Goal: Information Seeking & Learning: Learn about a topic

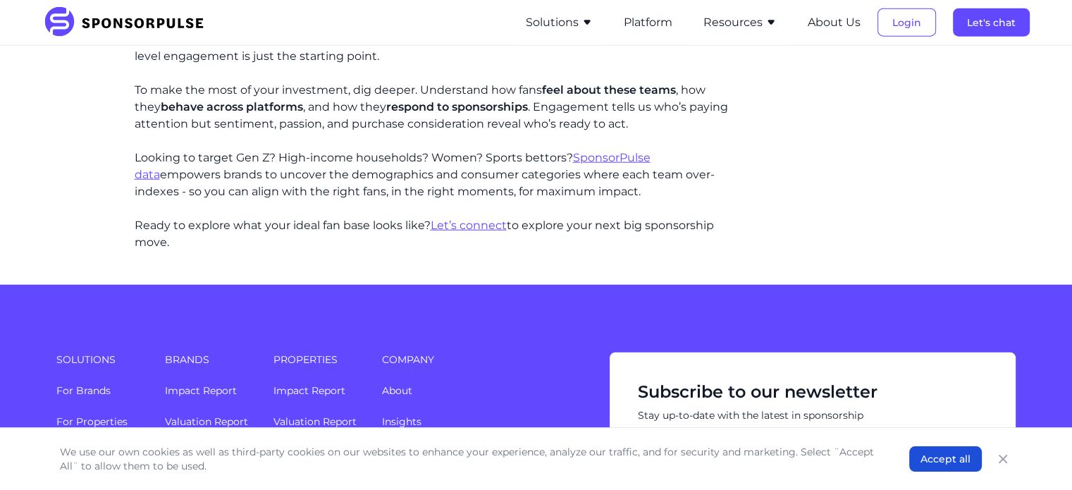
scroll to position [3383, 0]
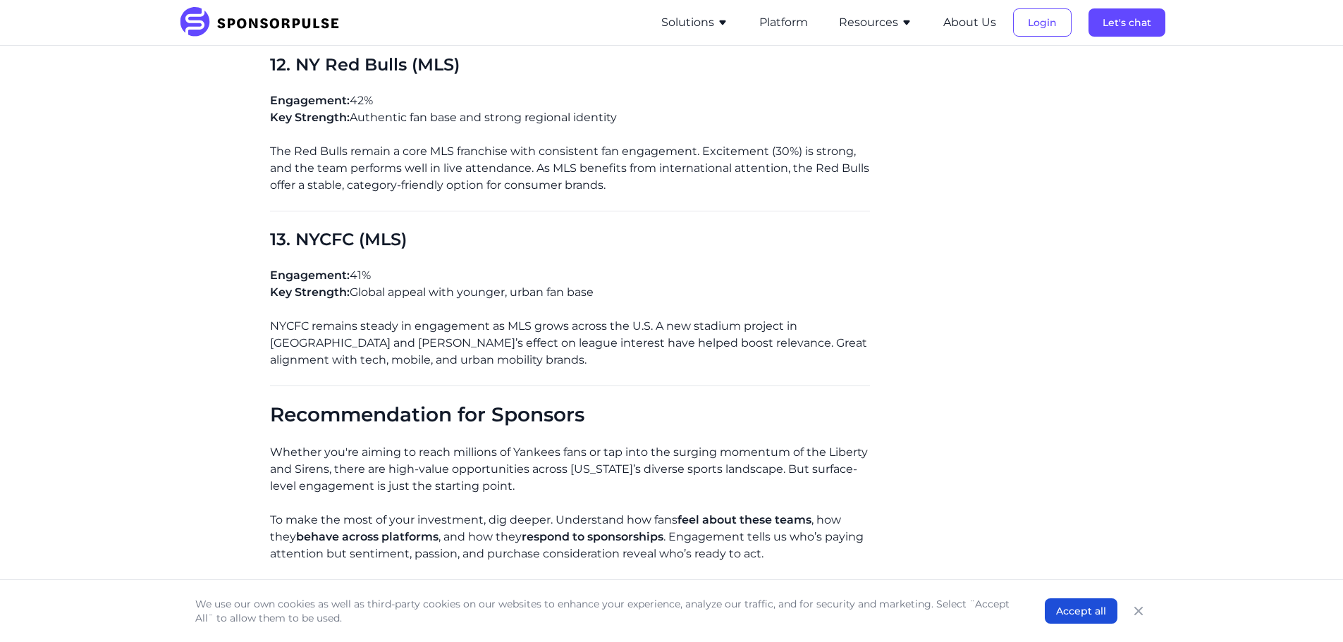
scroll to position [3383, 0]
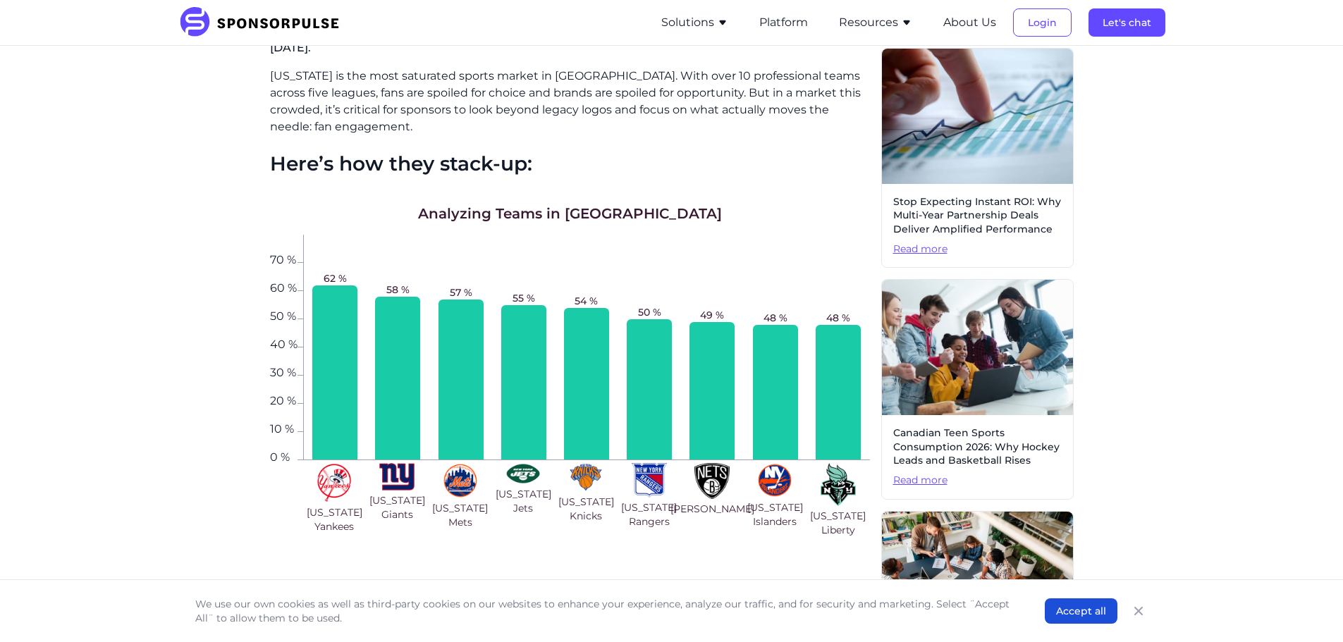
scroll to position [352, 0]
click at [317, 312] on div at bounding box center [334, 372] width 45 height 174
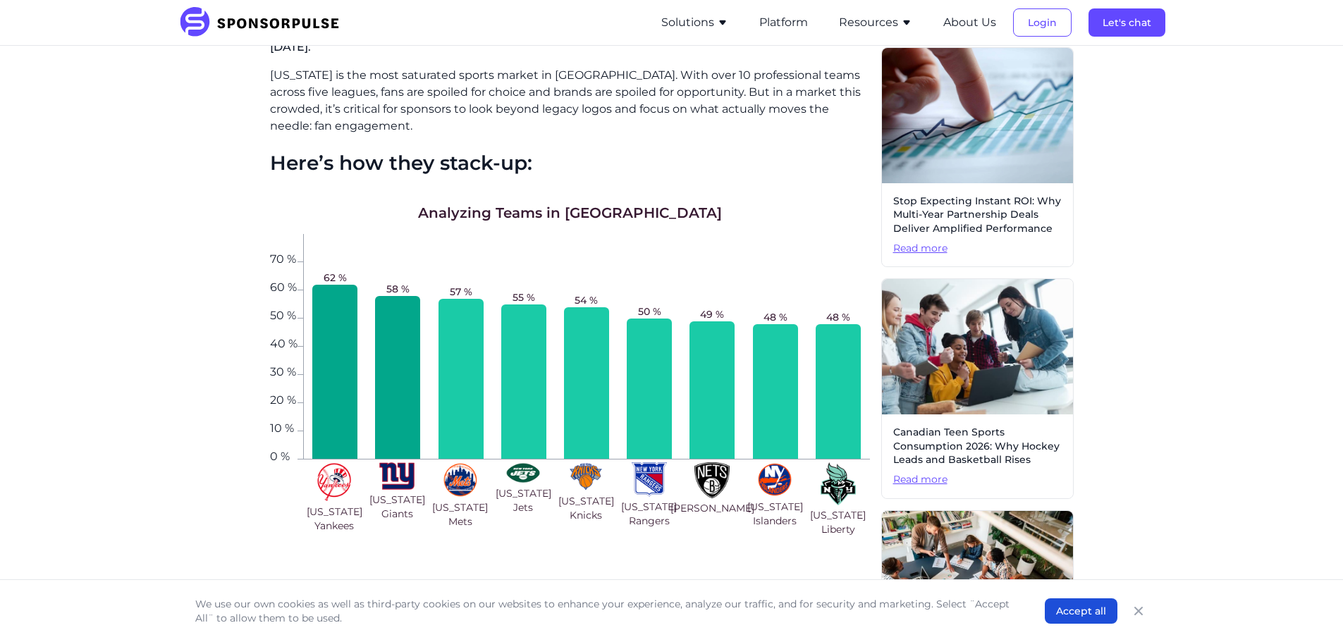
click at [405, 340] on div at bounding box center [397, 377] width 45 height 163
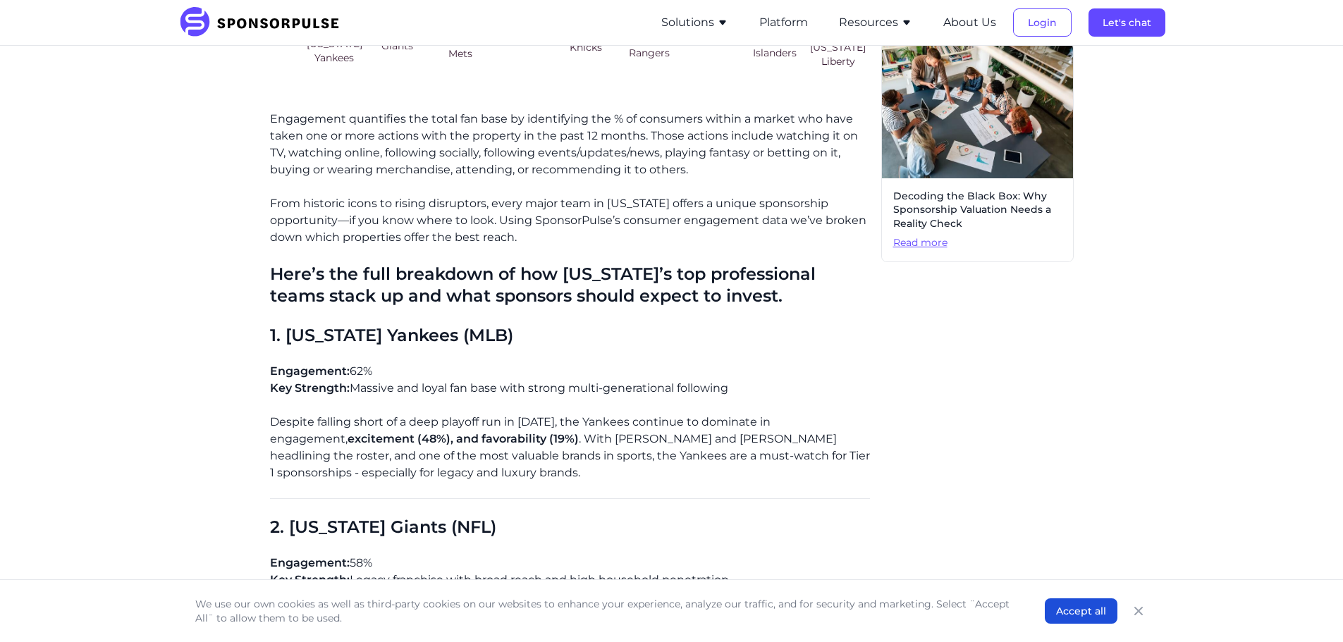
scroll to position [846, 0]
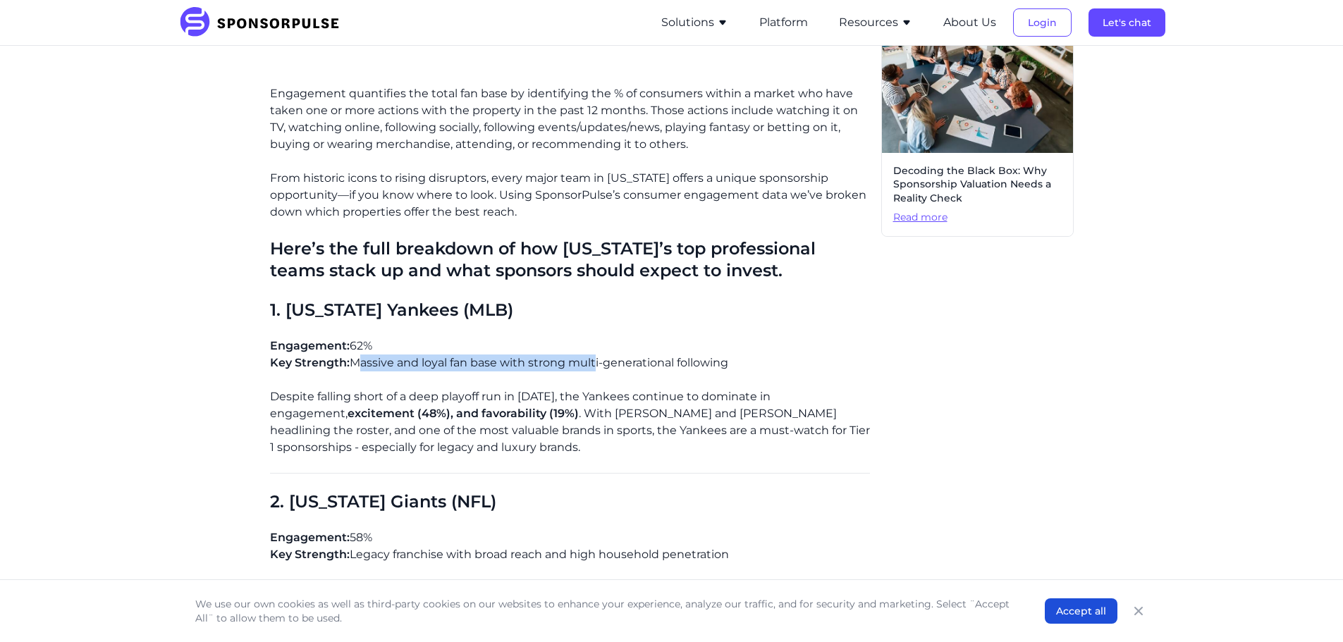
drag, startPoint x: 355, startPoint y: 366, endPoint x: 593, endPoint y: 366, distance: 238.2
click at [593, 366] on p "Engagement: 62% Key Strength: Massive and loyal fan base with strong multi-gene…" at bounding box center [570, 355] width 600 height 34
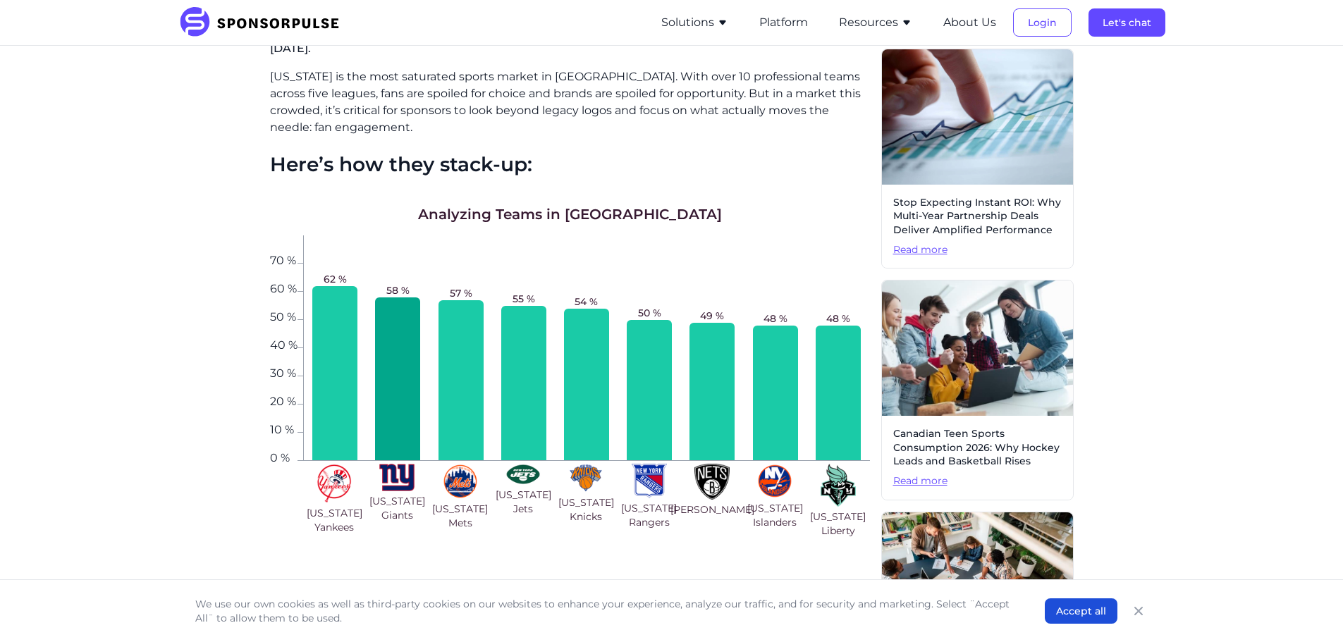
scroll to position [352, 0]
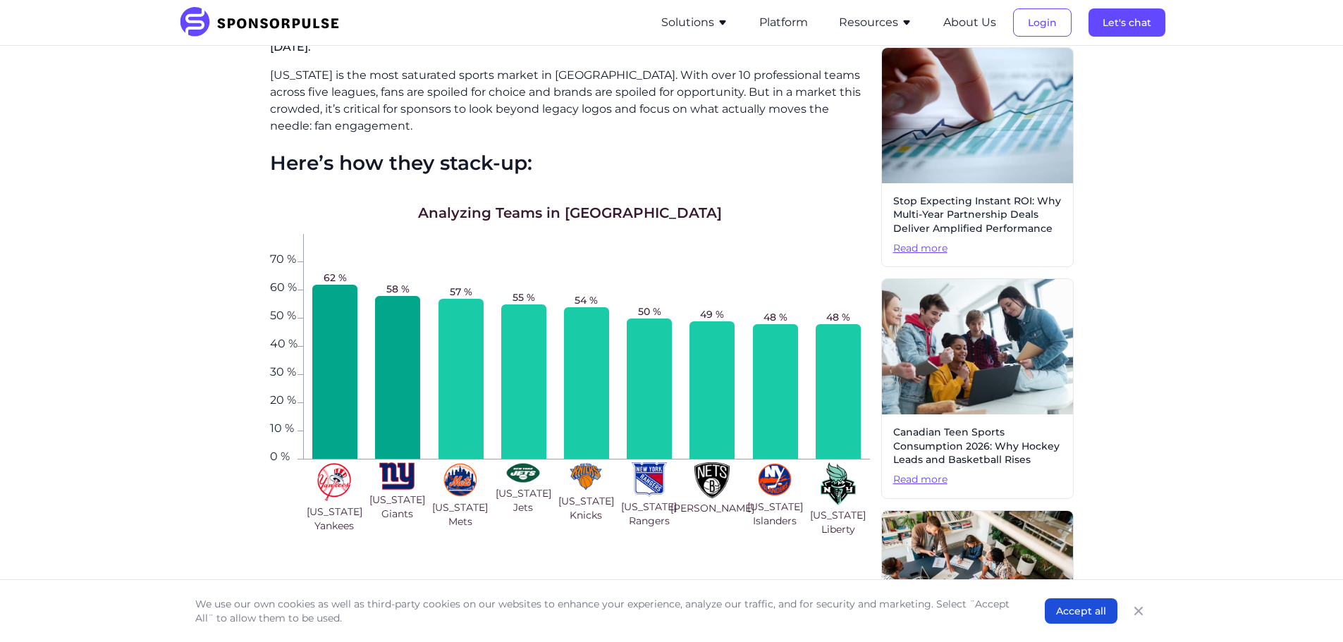
click at [324, 331] on div at bounding box center [334, 372] width 45 height 174
click at [411, 332] on div at bounding box center [397, 377] width 45 height 163
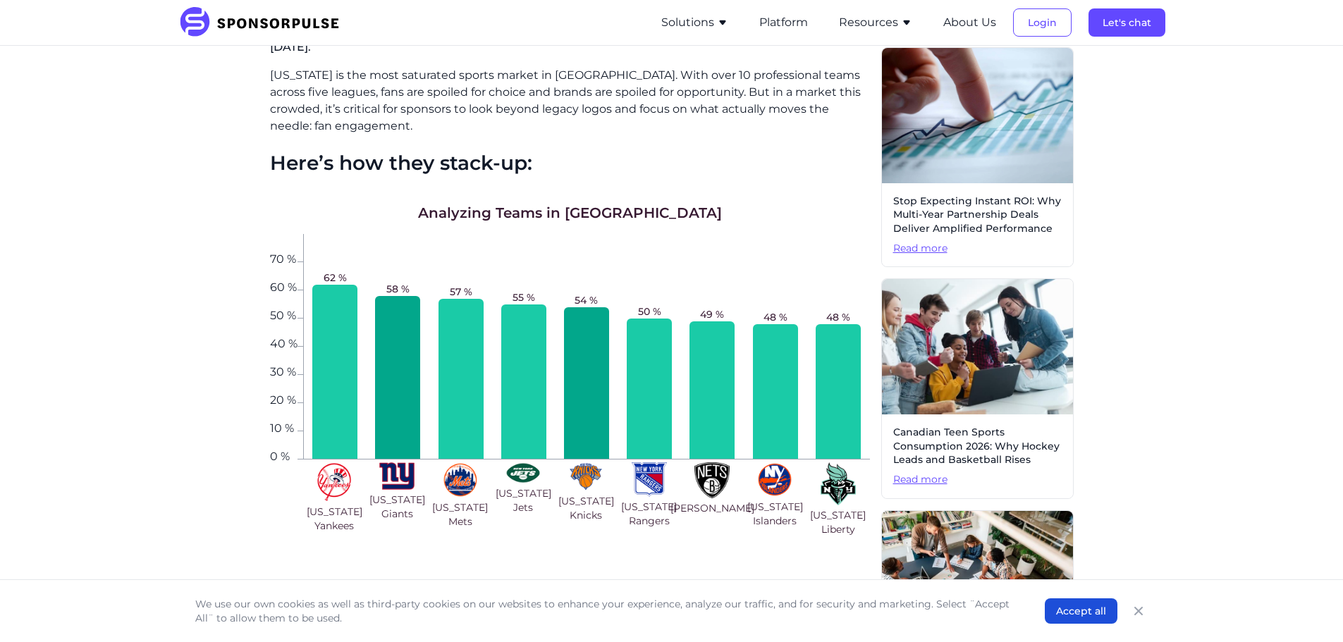
click at [564, 347] on div at bounding box center [586, 383] width 45 height 152
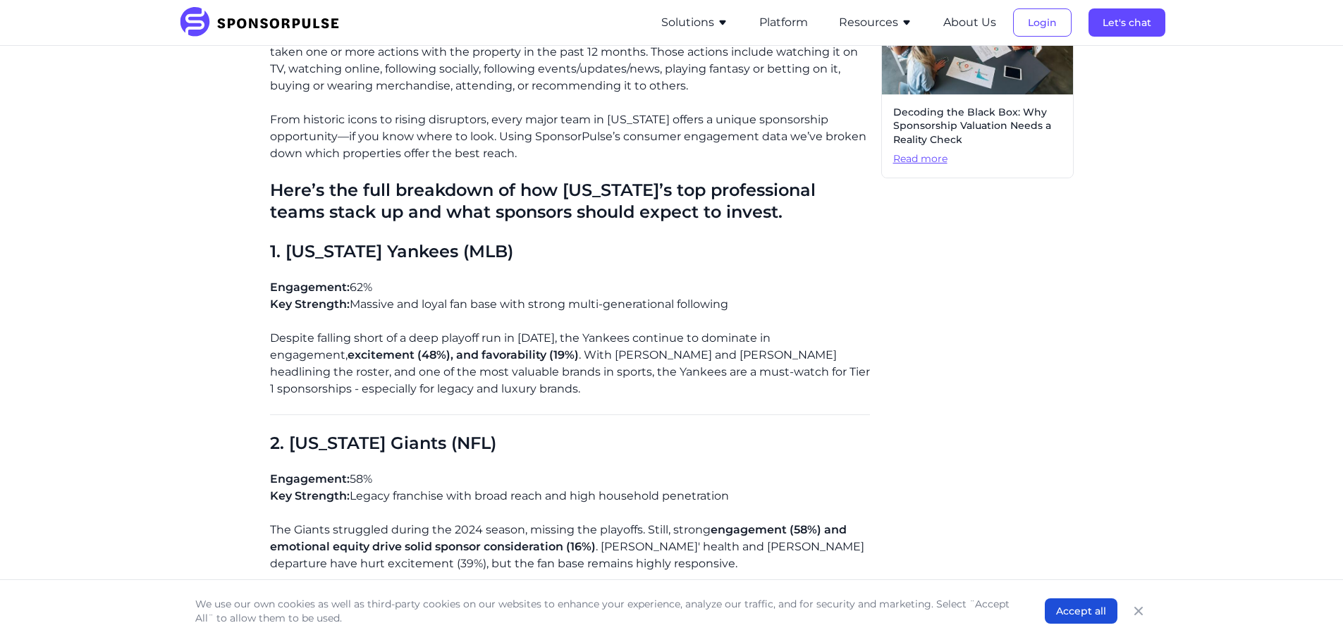
scroll to position [916, 0]
